Goal: Task Accomplishment & Management: Manage account settings

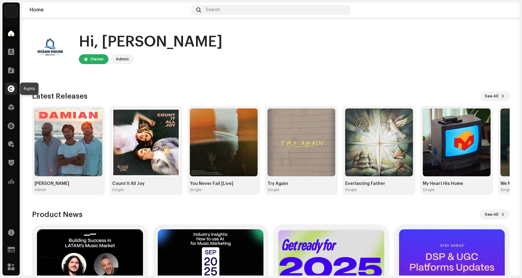
click at [16, 89] on div at bounding box center [11, 89] width 12 height 12
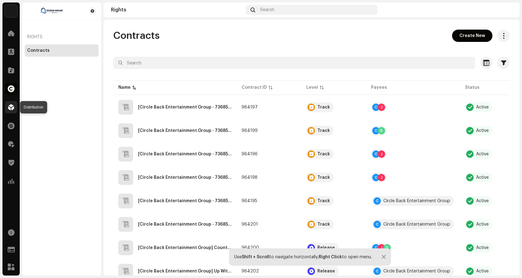
click at [13, 107] on span at bounding box center [11, 107] width 6 height 5
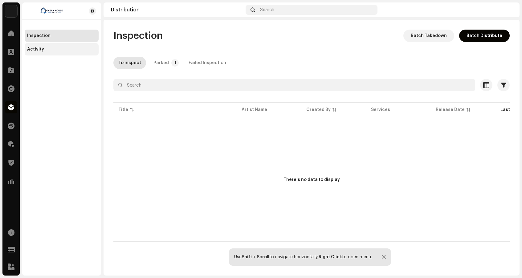
click at [38, 49] on div "Activity" at bounding box center [35, 49] width 17 height 5
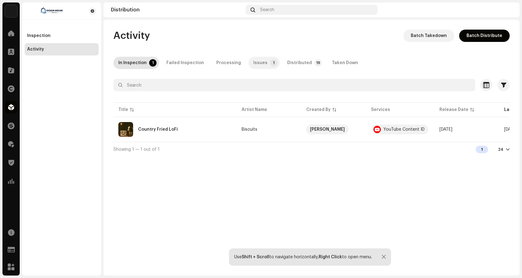
click at [256, 59] on div "Issues" at bounding box center [260, 63] width 14 height 12
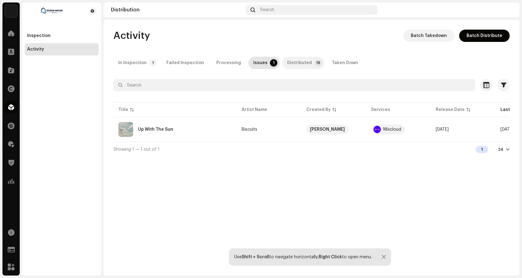
click at [294, 63] on div "Distributed" at bounding box center [299, 63] width 25 height 12
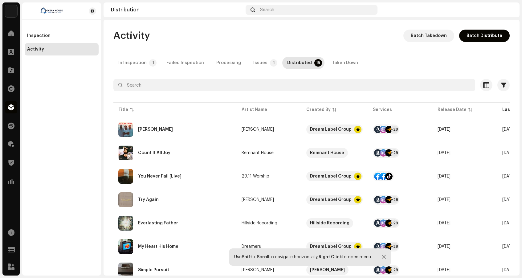
click at [134, 63] on div "In Inspection" at bounding box center [132, 63] width 28 height 12
